Goal: Navigation & Orientation: Find specific page/section

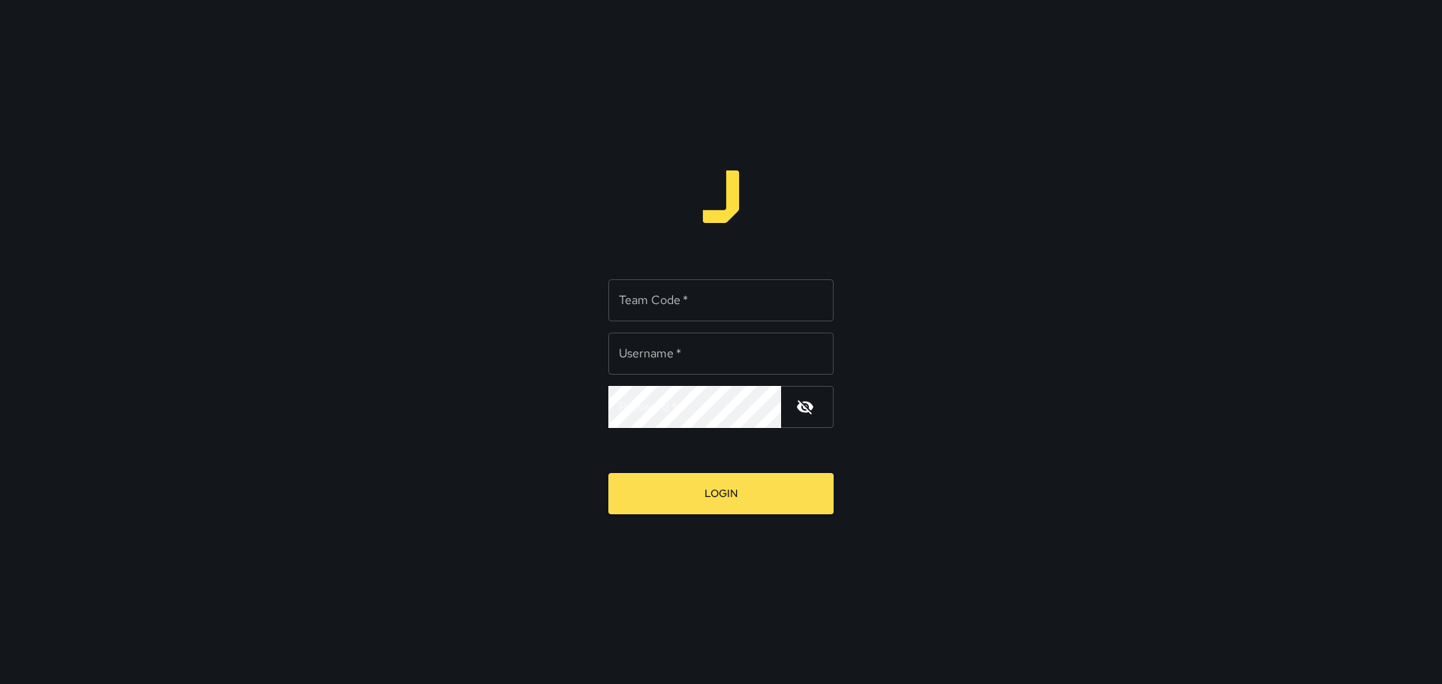
type input "*****"
click at [688, 311] on input "Team Code   *" at bounding box center [720, 300] width 225 height 42
type input "****"
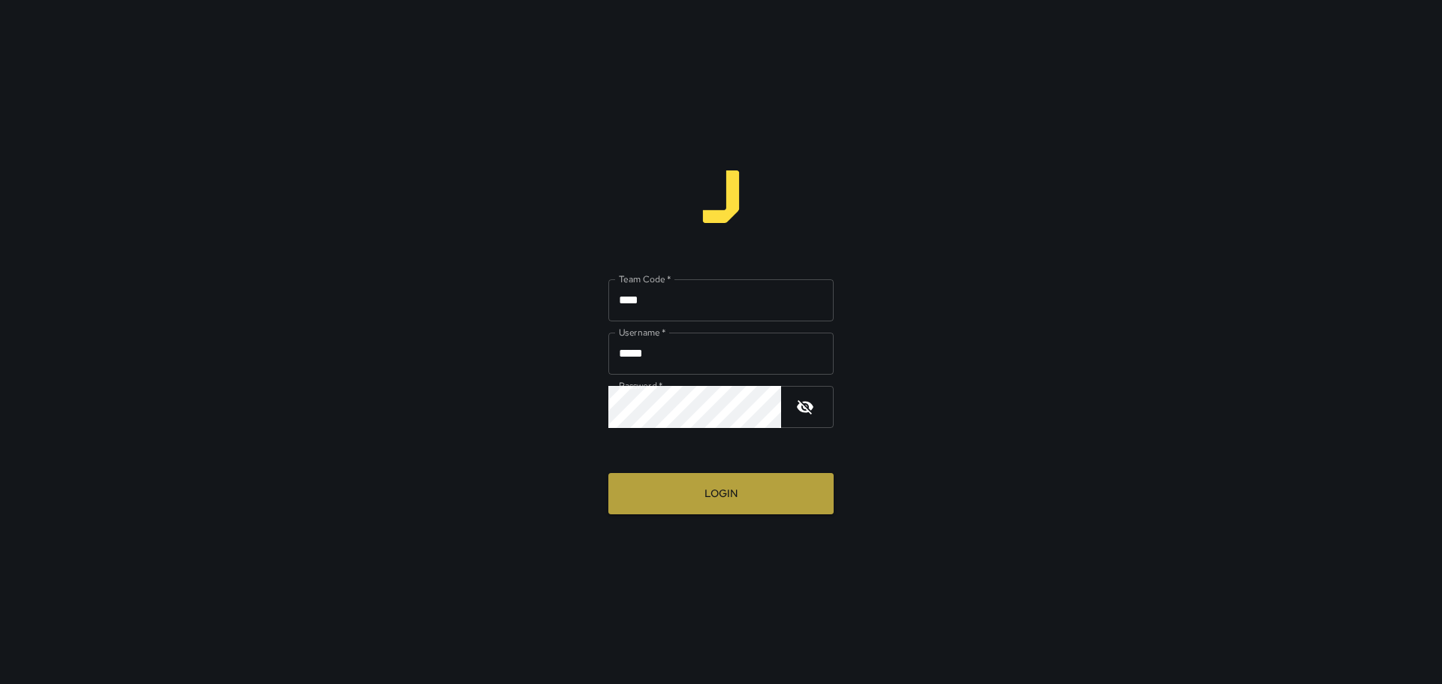
click at [725, 502] on button "Login" at bounding box center [720, 493] width 225 height 41
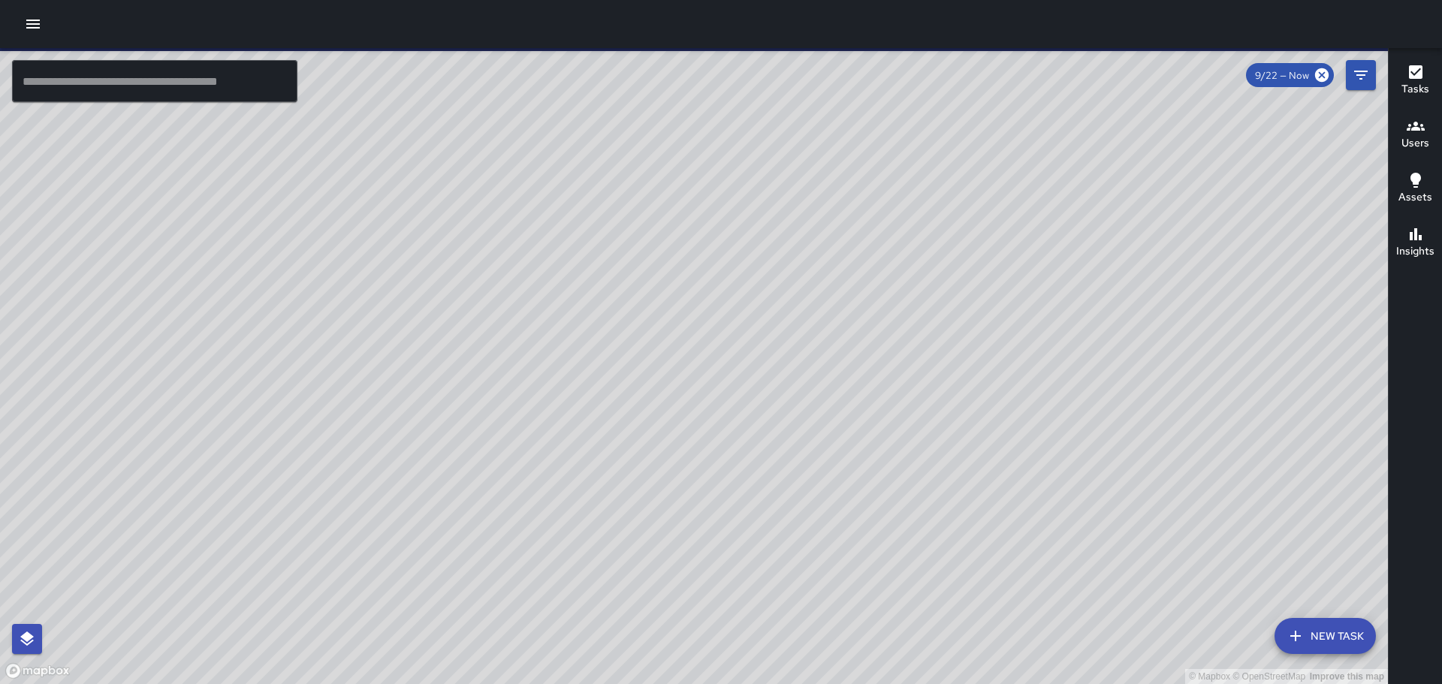
drag, startPoint x: 1055, startPoint y: 395, endPoint x: 711, endPoint y: 244, distance: 375.0
click at [728, 229] on div "© Mapbox © OpenStreetMap Improve this map" at bounding box center [694, 366] width 1388 height 636
drag, startPoint x: 517, startPoint y: 373, endPoint x: 732, endPoint y: 548, distance: 276.6
click at [732, 548] on div "© Mapbox © OpenStreetMap Improve this map" at bounding box center [694, 366] width 1388 height 636
drag, startPoint x: 232, startPoint y: 247, endPoint x: 694, endPoint y: 575, distance: 566.7
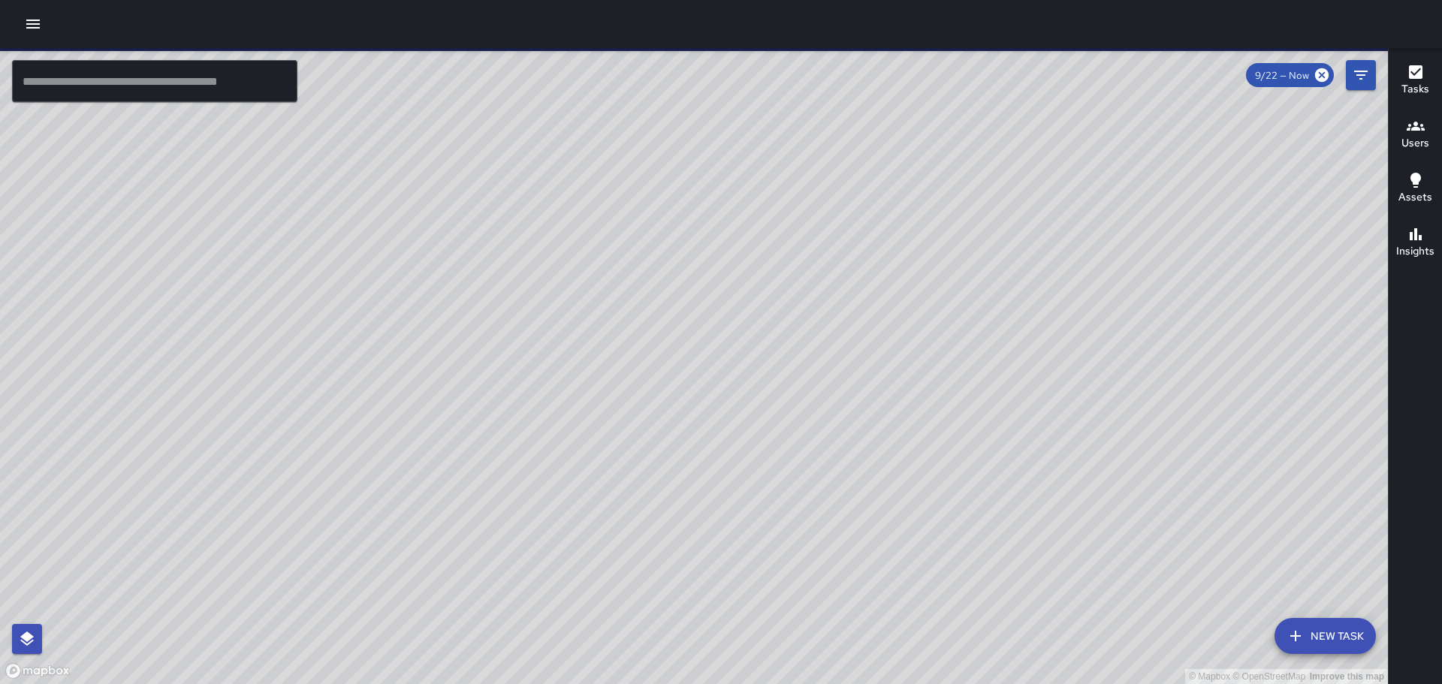
click at [757, 684] on html "© Mapbox © OpenStreetMap Improve this map ​ New Task 9/22 — Now Map Layers Task…" at bounding box center [721, 342] width 1442 height 684
drag, startPoint x: 661, startPoint y: 573, endPoint x: 773, endPoint y: 457, distance: 161.0
click at [655, 649] on div "© Mapbox © OpenStreetMap Improve this map" at bounding box center [694, 366] width 1388 height 636
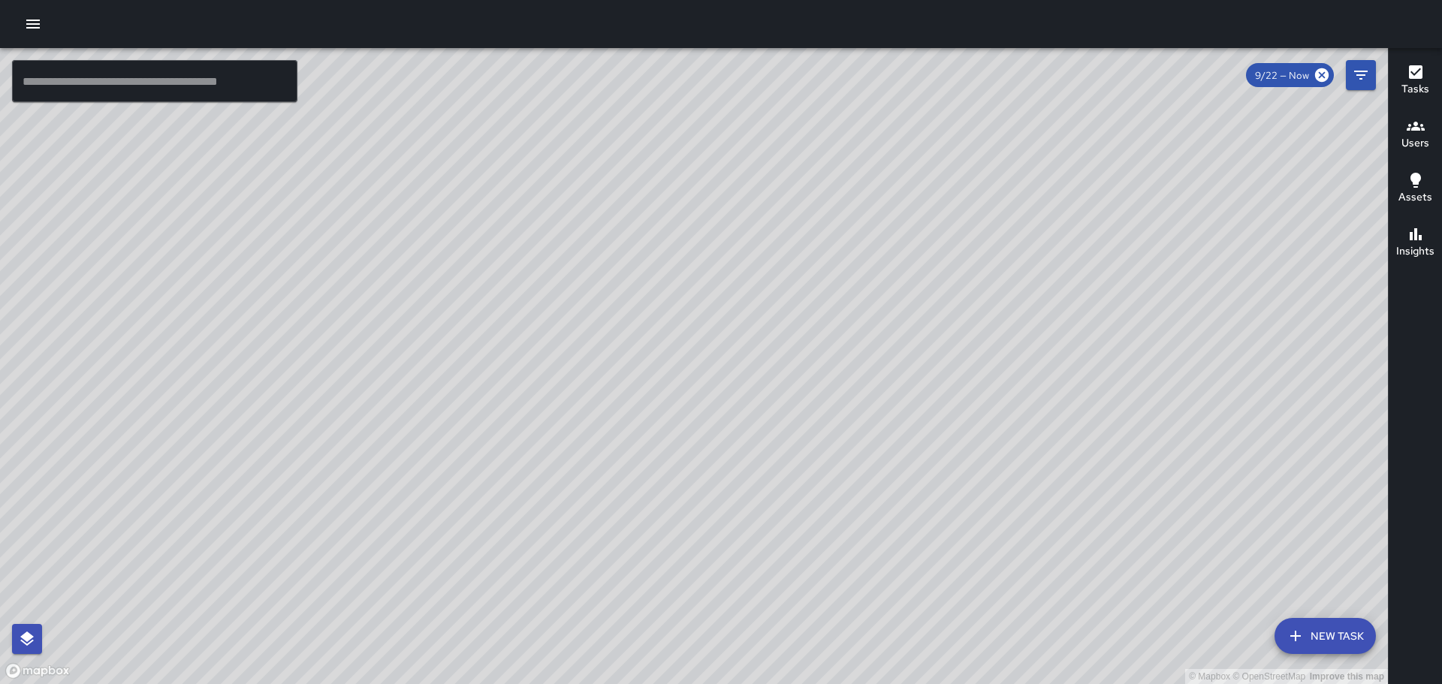
drag, startPoint x: 768, startPoint y: 363, endPoint x: 755, endPoint y: 363, distance: 13.5
click at [768, 363] on div "© Mapbox © OpenStreetMap Improve this map" at bounding box center [694, 366] width 1388 height 636
drag, startPoint x: 537, startPoint y: 262, endPoint x: 724, endPoint y: 564, distance: 355.2
click at [649, 602] on div "© Mapbox © OpenStreetMap Improve this map" at bounding box center [694, 366] width 1388 height 636
drag, startPoint x: 457, startPoint y: 527, endPoint x: 572, endPoint y: 442, distance: 142.9
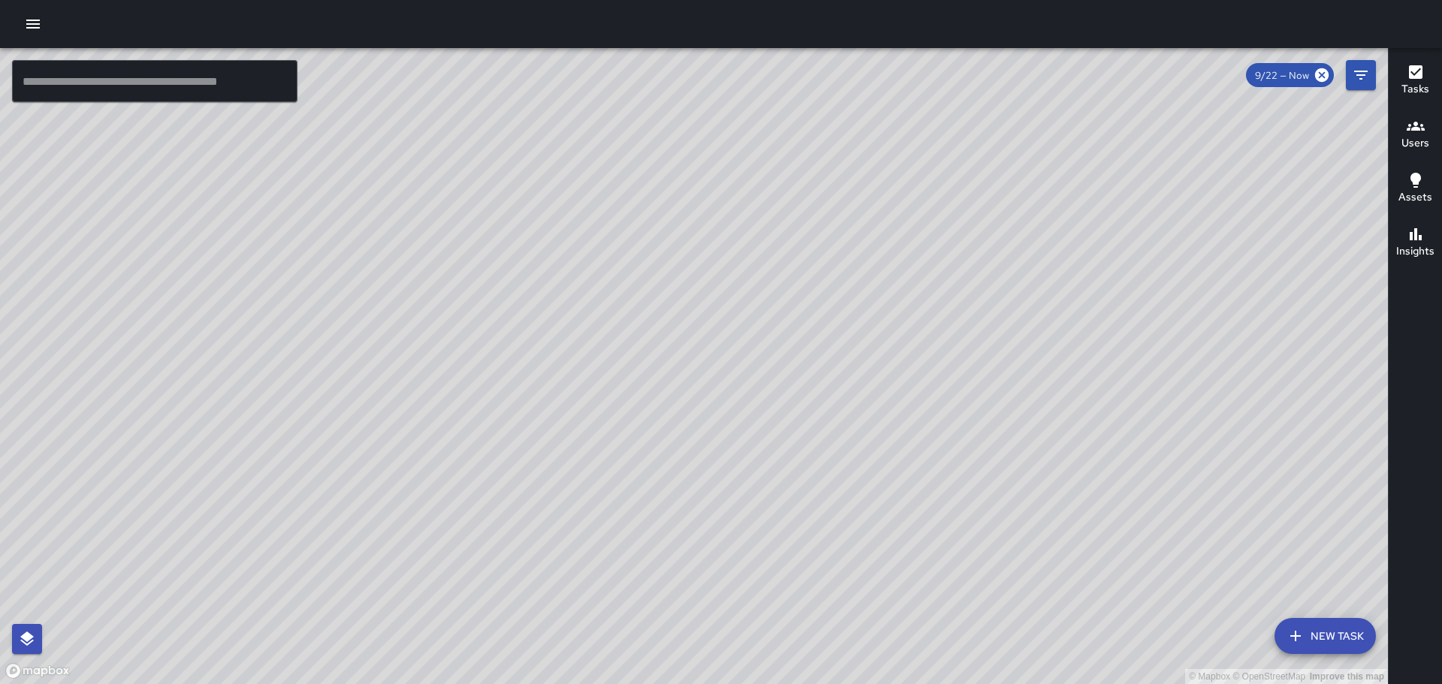
click at [572, 442] on div "© Mapbox © OpenStreetMap Improve this map" at bounding box center [694, 366] width 1388 height 636
drag, startPoint x: 1110, startPoint y: 512, endPoint x: 1015, endPoint y: 435, distance: 122.4
click at [1015, 435] on div "© Mapbox © OpenStreetMap Improve this map" at bounding box center [694, 366] width 1388 height 636
drag, startPoint x: 668, startPoint y: 416, endPoint x: 934, endPoint y: 581, distance: 313.1
click at [934, 581] on div "© Mapbox © OpenStreetMap Improve this map" at bounding box center [694, 366] width 1388 height 636
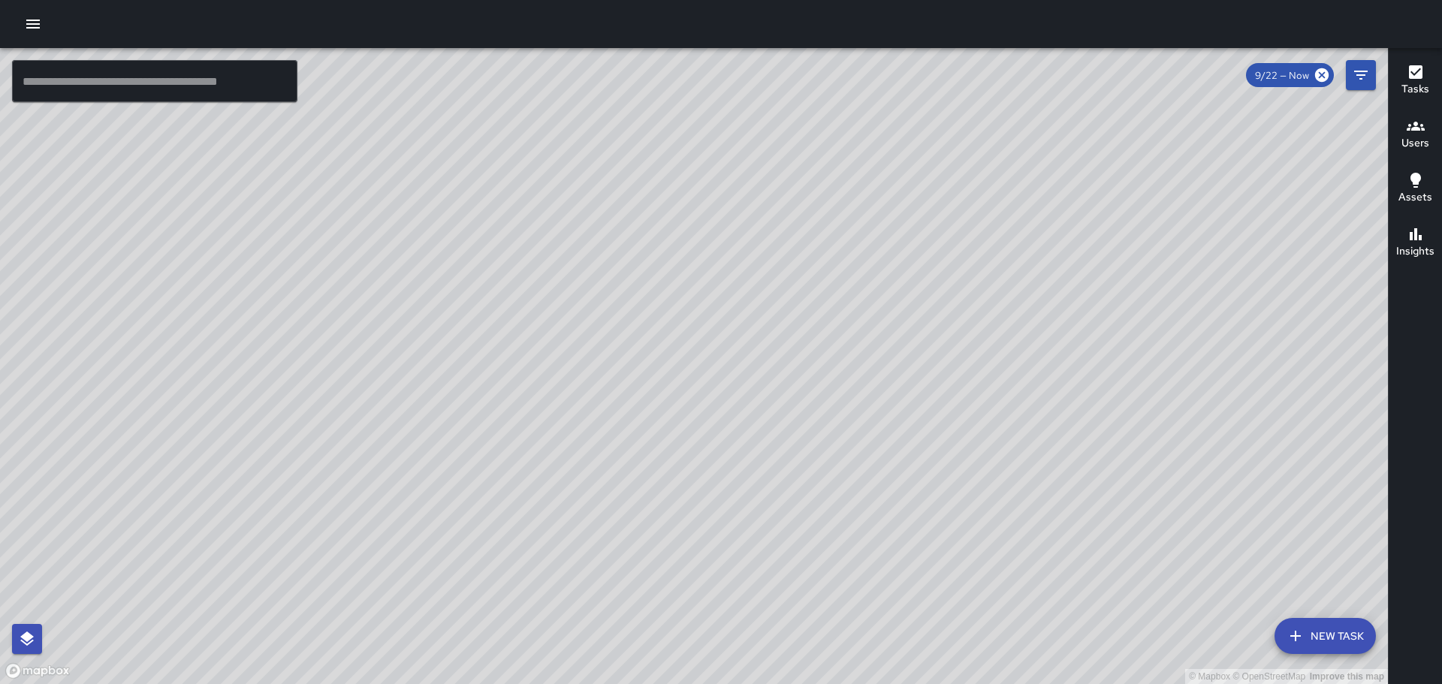
drag, startPoint x: 777, startPoint y: 499, endPoint x: 819, endPoint y: 549, distance: 65.0
click at [819, 549] on div "© Mapbox © OpenStreetMap Improve this map" at bounding box center [694, 366] width 1388 height 636
drag, startPoint x: 632, startPoint y: 503, endPoint x: 534, endPoint y: 300, distance: 226.1
click at [535, 299] on div "© Mapbox © OpenStreetMap Improve this map" at bounding box center [694, 366] width 1388 height 636
drag, startPoint x: 404, startPoint y: 536, endPoint x: 459, endPoint y: 453, distance: 99.2
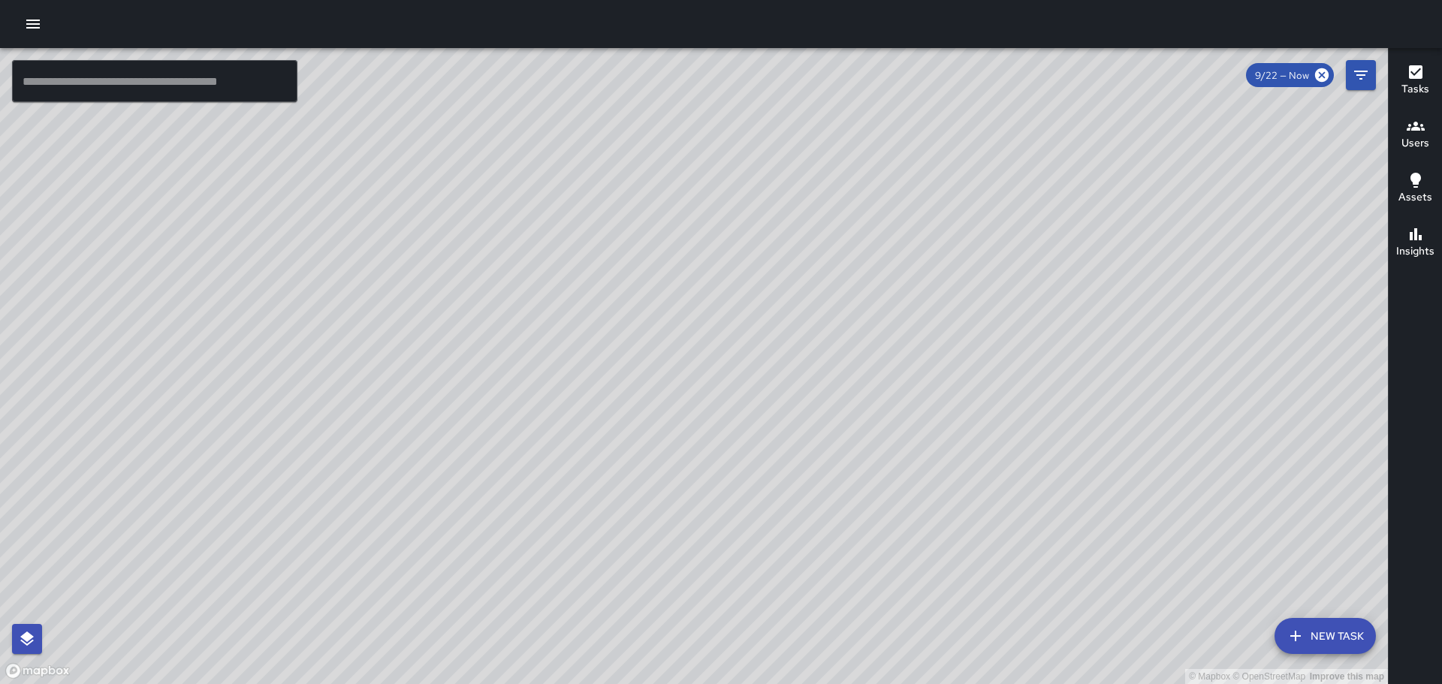
click at [449, 462] on div "© Mapbox © OpenStreetMap Improve this map" at bounding box center [694, 366] width 1388 height 636
drag, startPoint x: 455, startPoint y: 509, endPoint x: 472, endPoint y: 324, distance: 185.6
click at [472, 326] on div "© Mapbox © OpenStreetMap Improve this map" at bounding box center [694, 366] width 1388 height 636
drag, startPoint x: 1089, startPoint y: 337, endPoint x: 897, endPoint y: 226, distance: 222.1
click at [897, 227] on div "© Mapbox © OpenStreetMap Improve this map" at bounding box center [694, 366] width 1388 height 636
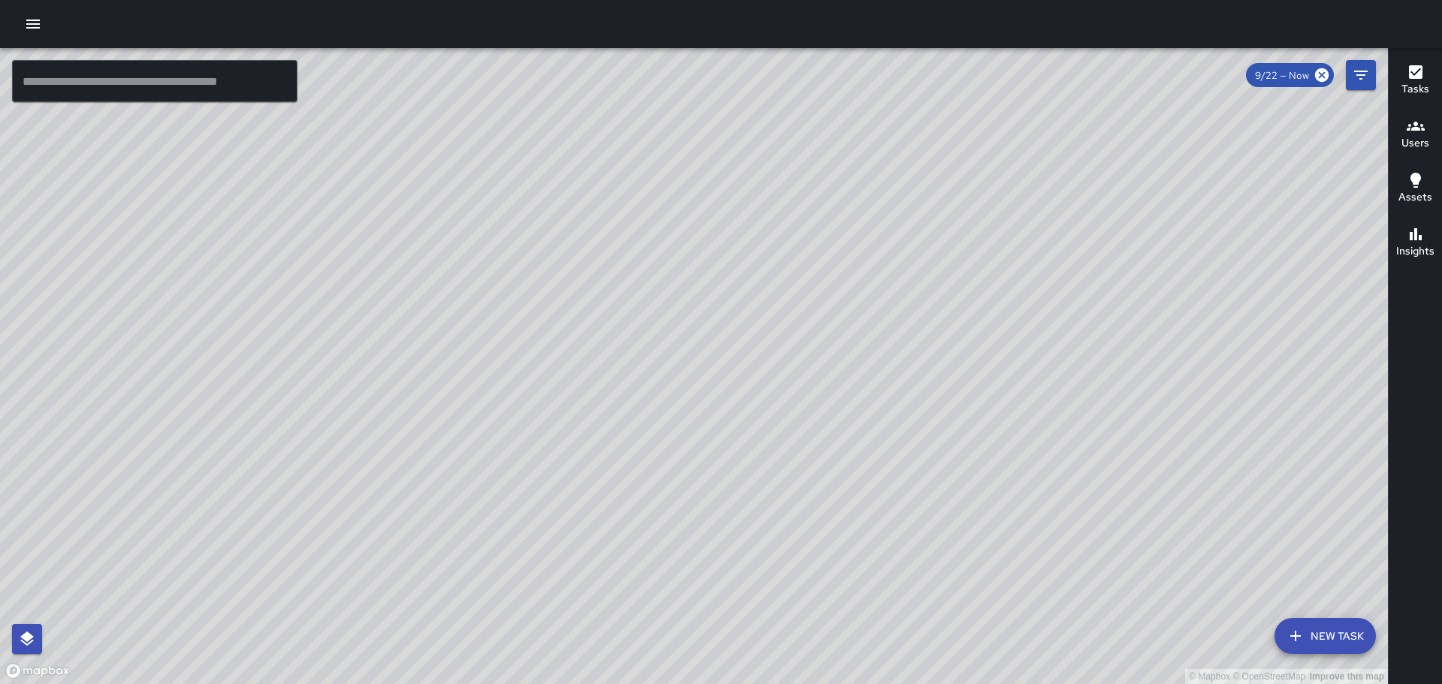
drag, startPoint x: 962, startPoint y: 443, endPoint x: 732, endPoint y: 311, distance: 265.1
click at [733, 311] on div "© Mapbox © OpenStreetMap Improve this map" at bounding box center [694, 366] width 1388 height 636
drag, startPoint x: 1064, startPoint y: 463, endPoint x: 842, endPoint y: 216, distance: 332.4
click at [847, 210] on div "© Mapbox © OpenStreetMap Improve this map" at bounding box center [694, 366] width 1388 height 636
drag, startPoint x: 533, startPoint y: 400, endPoint x: 904, endPoint y: 580, distance: 412.5
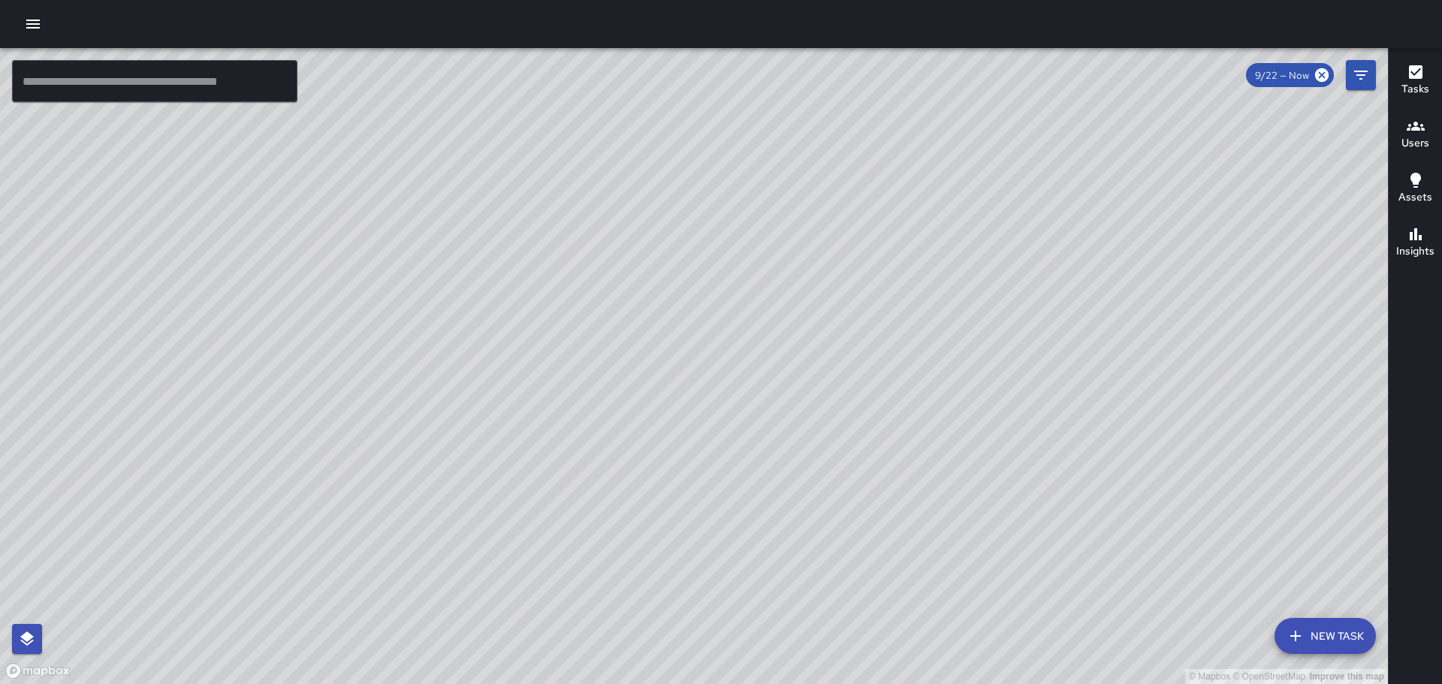
click at [894, 640] on div "© Mapbox © OpenStreetMap Improve this map" at bounding box center [694, 366] width 1388 height 636
drag, startPoint x: 677, startPoint y: 367, endPoint x: 683, endPoint y: 472, distance: 105.3
click at [683, 472] on div "© Mapbox © OpenStreetMap Improve this map" at bounding box center [694, 366] width 1388 height 636
drag, startPoint x: 663, startPoint y: 297, endPoint x: 668, endPoint y: 442, distance: 144.3
click at [668, 442] on div "© Mapbox © OpenStreetMap Improve this map" at bounding box center [694, 366] width 1388 height 636
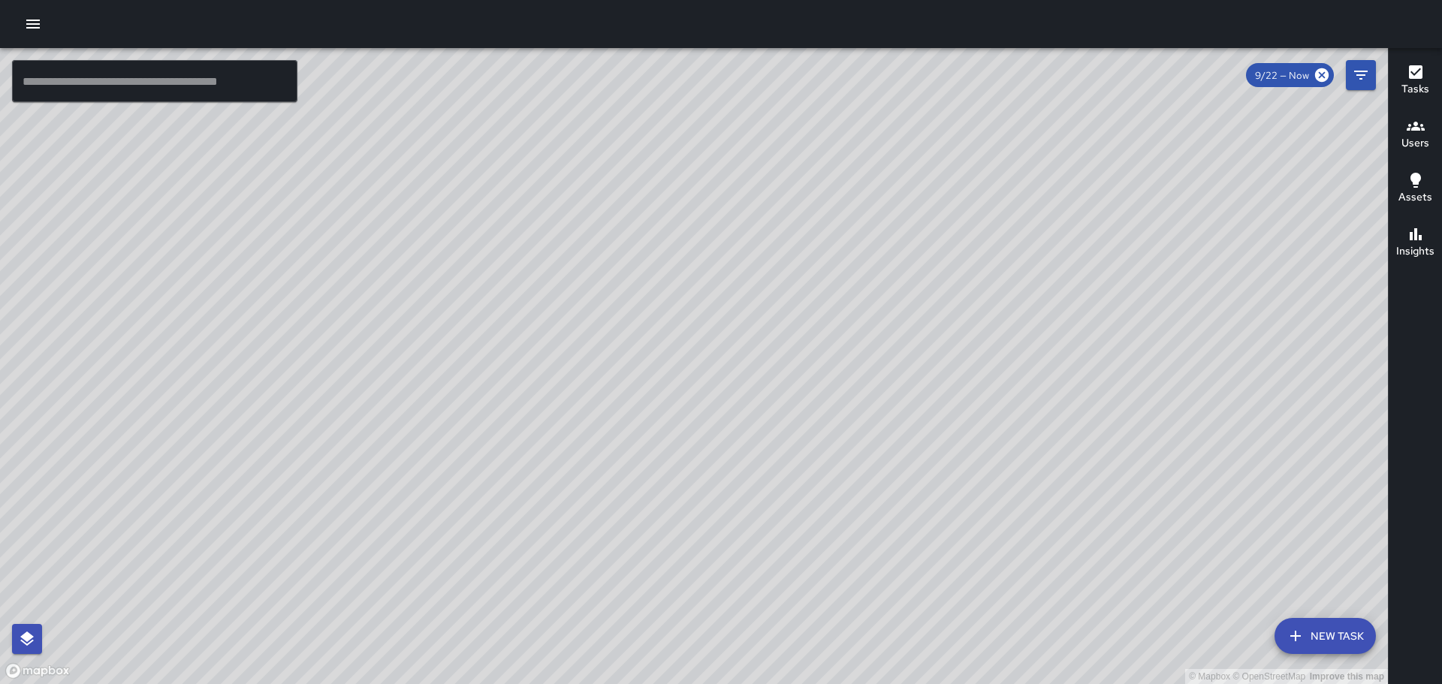
drag, startPoint x: 708, startPoint y: 343, endPoint x: 602, endPoint y: 327, distance: 107.1
click at [602, 327] on div "© Mapbox © OpenStreetMap Improve this map" at bounding box center [694, 366] width 1388 height 636
drag, startPoint x: 741, startPoint y: 391, endPoint x: 729, endPoint y: 377, distance: 17.6
click at [729, 377] on div "© Mapbox © OpenStreetMap Improve this map" at bounding box center [694, 366] width 1388 height 636
